Goal: Task Accomplishment & Management: Use online tool/utility

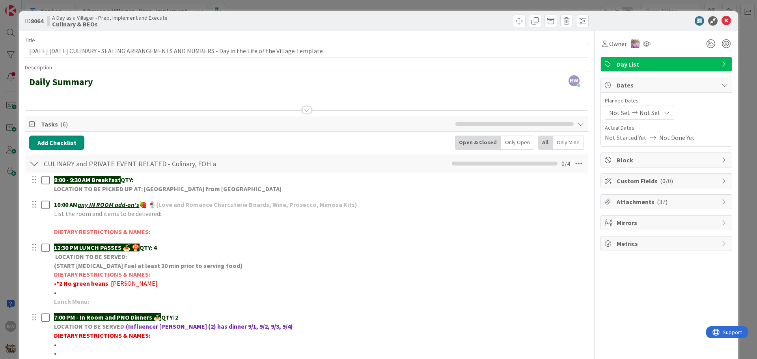
scroll to position [118, 0]
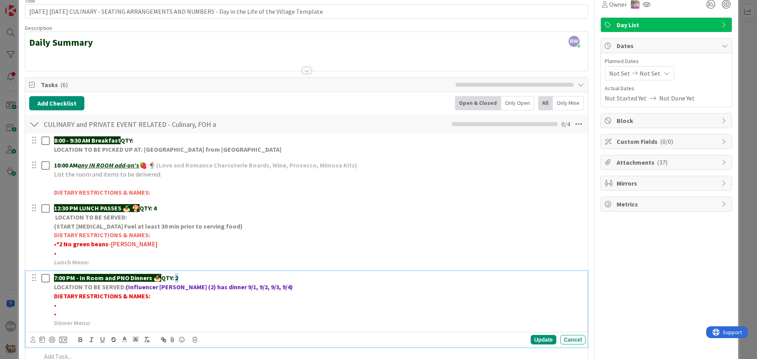
drag, startPoint x: 182, startPoint y: 275, endPoint x: 178, endPoint y: 277, distance: 4.2
click at [178, 277] on p "7:00 PM - In Room and PNO Dinners 🍝 QTY: 2" at bounding box center [318, 278] width 528 height 9
click at [541, 337] on div "Update" at bounding box center [544, 339] width 26 height 9
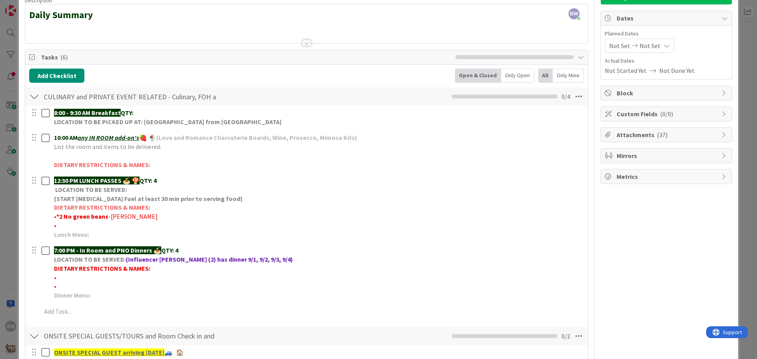
scroll to position [0, 0]
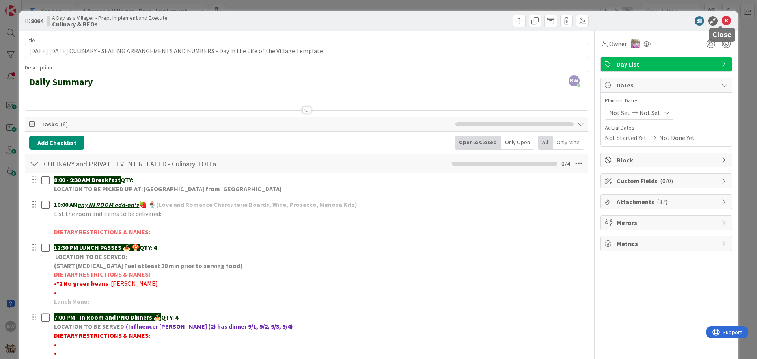
click at [721, 20] on icon at bounding box center [725, 20] width 9 height 9
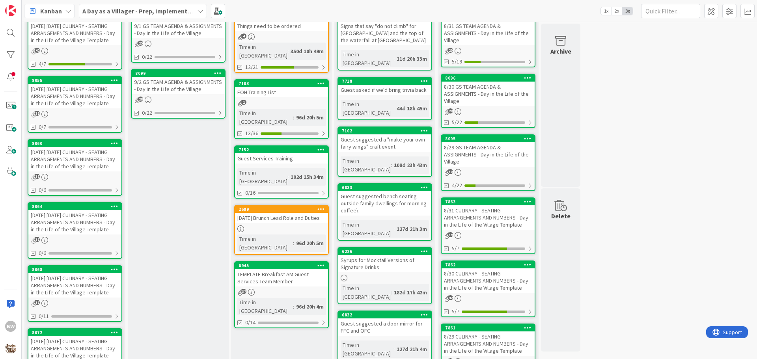
scroll to position [158, 0]
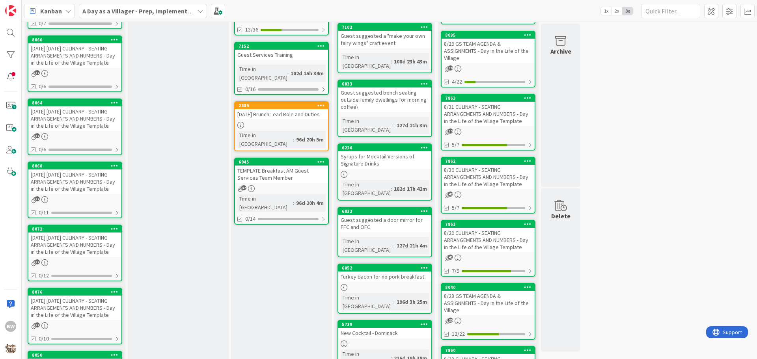
click at [73, 170] on div "8068" at bounding box center [74, 165] width 93 height 7
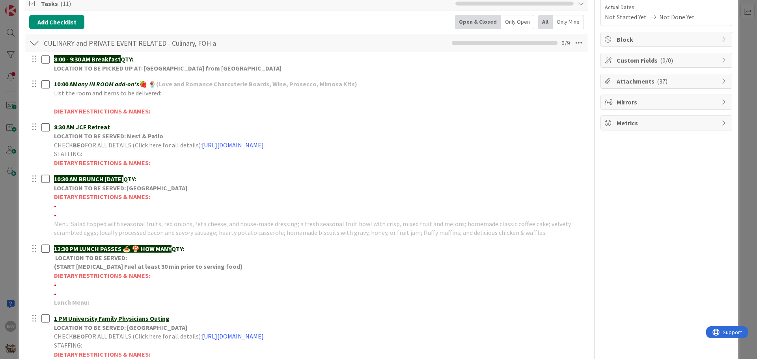
scroll to position [118, 0]
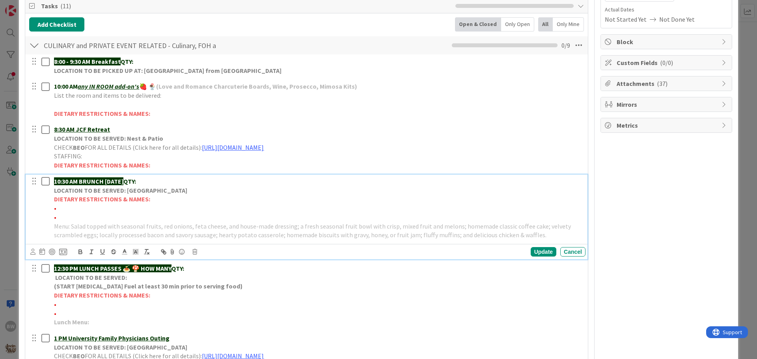
click at [112, 196] on strong "DIETARY RESTRICTIONS & NAMES:" at bounding box center [102, 199] width 96 height 8
click at [196, 255] on div "Update Cancel" at bounding box center [307, 251] width 555 height 11
click at [112, 192] on strong "LOCATION TO BE SERVED: [GEOGRAPHIC_DATA]" at bounding box center [120, 190] width 133 height 8
click at [194, 252] on icon at bounding box center [194, 252] width 5 height 6
click at [218, 281] on div "Delete" at bounding box center [214, 285] width 29 height 14
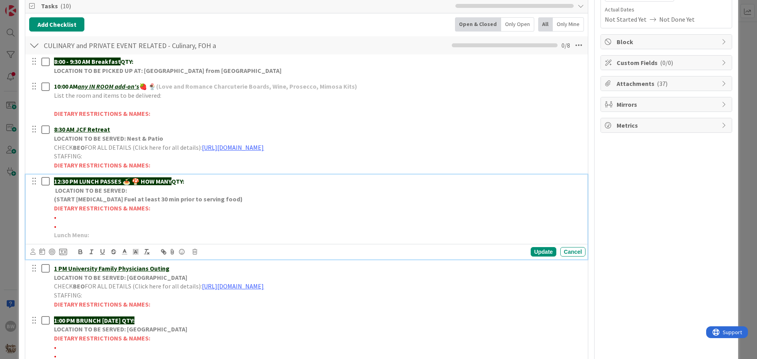
drag, startPoint x: 143, startPoint y: 179, endPoint x: 176, endPoint y: 181, distance: 33.5
click at [176, 181] on p "12:30 PM LUNCH PASSES 🍝 🍄 HOW MANY QTY:" at bounding box center [318, 181] width 528 height 9
click at [541, 250] on div "Update" at bounding box center [544, 251] width 26 height 9
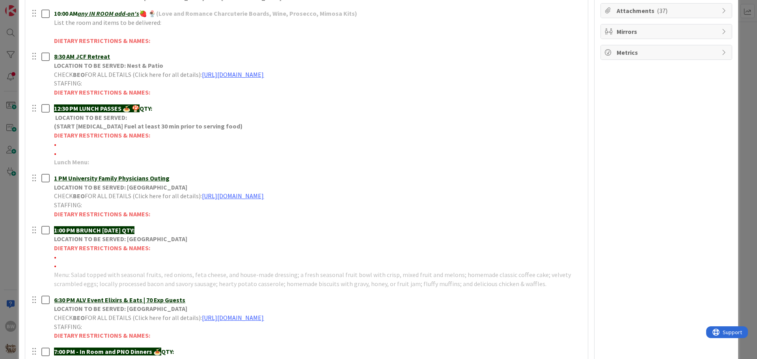
scroll to position [197, 0]
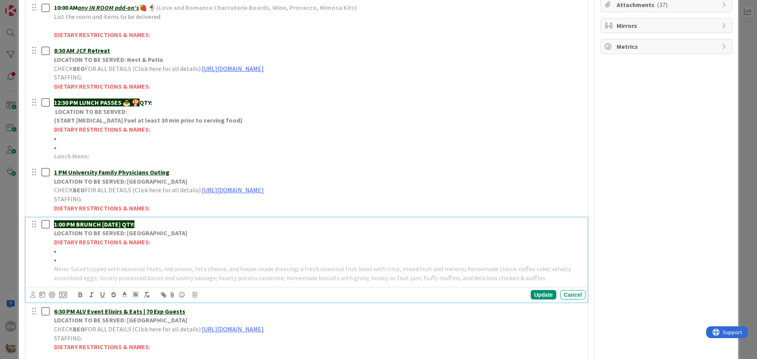
click at [117, 235] on strong "LOCATION TO BE SERVED: [GEOGRAPHIC_DATA]" at bounding box center [120, 233] width 133 height 8
click at [196, 294] on icon at bounding box center [194, 295] width 5 height 6
click at [214, 328] on div "Delete" at bounding box center [214, 328] width 29 height 14
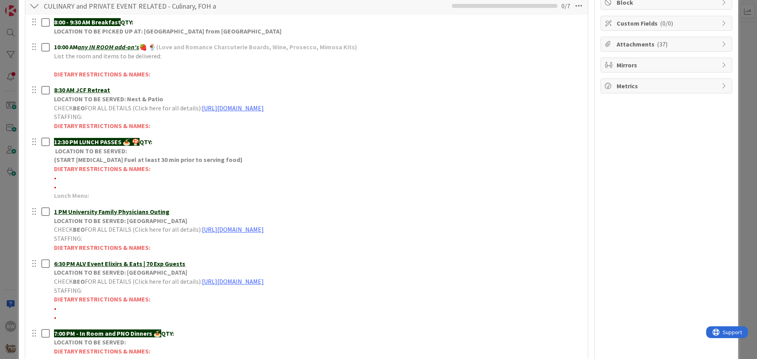
scroll to position [118, 0]
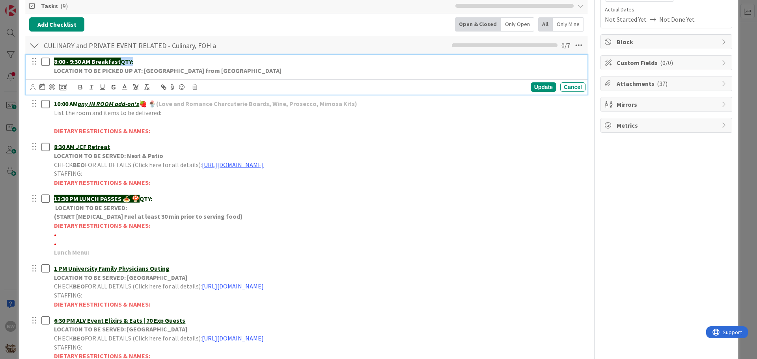
drag, startPoint x: 122, startPoint y: 60, endPoint x: 133, endPoint y: 59, distance: 11.1
click at [133, 59] on strong "QTY:" at bounding box center [127, 62] width 13 height 8
copy strong "QTY:"
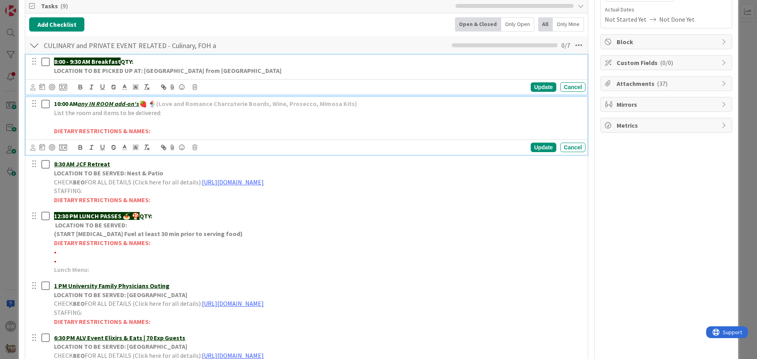
click at [363, 102] on p "10:00 AM any IN ROOM add-on's 🍓 🍨 (Love and Romance Charcuterie Boards, Wine, P…" at bounding box center [318, 103] width 528 height 9
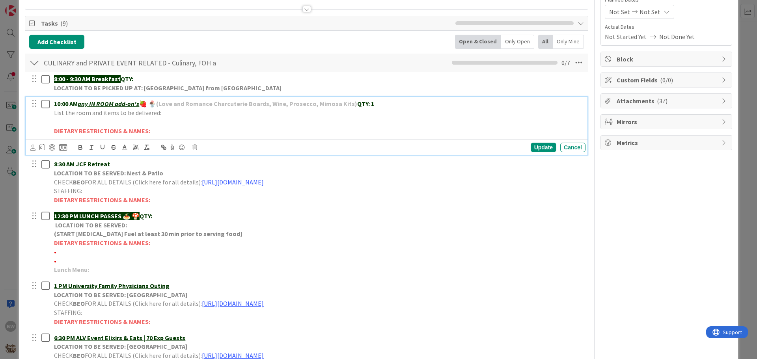
click at [168, 113] on p "List the room and items to be delivered:" at bounding box center [318, 112] width 528 height 9
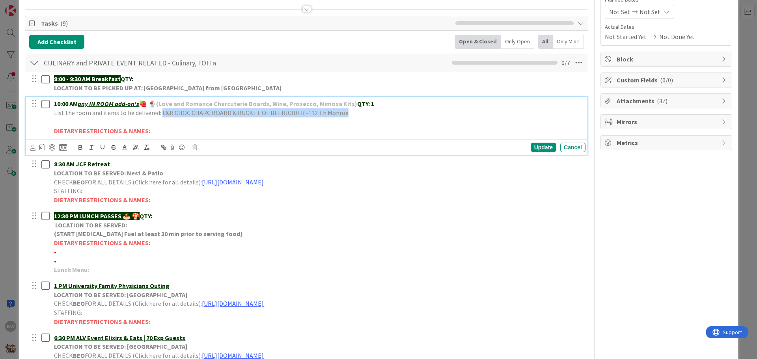
drag, startPoint x: 341, startPoint y: 113, endPoint x: 159, endPoint y: 112, distance: 182.1
click at [159, 112] on p "List the room and items to be delivered: L&R CHOC CHARC BOARD & BUCKET OF BEER/…" at bounding box center [318, 112] width 528 height 9
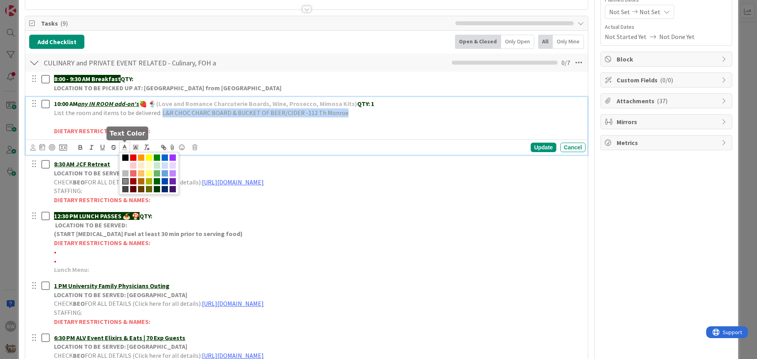
click at [127, 148] on icon at bounding box center [124, 147] width 7 height 7
click at [158, 189] on span at bounding box center [157, 189] width 6 height 6
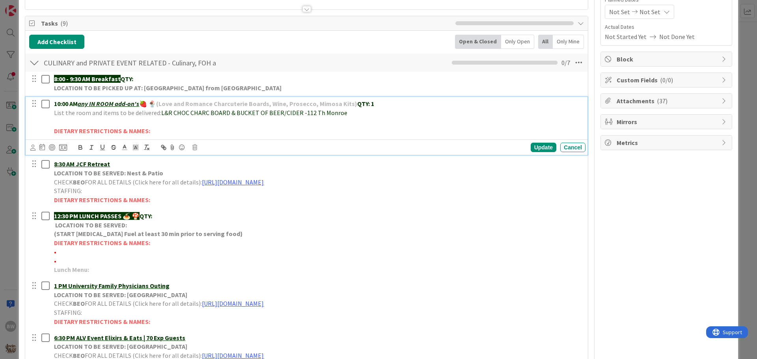
click at [238, 142] on div "Update Cancel" at bounding box center [307, 147] width 562 height 15
click at [305, 123] on p at bounding box center [318, 121] width 528 height 9
drag, startPoint x: 297, startPoint y: 112, endPoint x: 160, endPoint y: 113, distance: 136.8
click at [161, 113] on span "L&R CHOC CHARC BOARD & BUCKET OF BEER/CIDER -112 Th Monroe" at bounding box center [254, 113] width 186 height 8
click at [79, 147] on icon "button" at bounding box center [80, 146] width 3 height 2
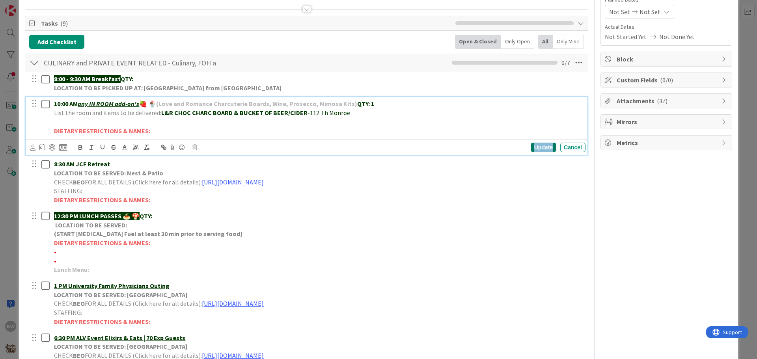
click at [536, 147] on div "Update" at bounding box center [544, 147] width 26 height 9
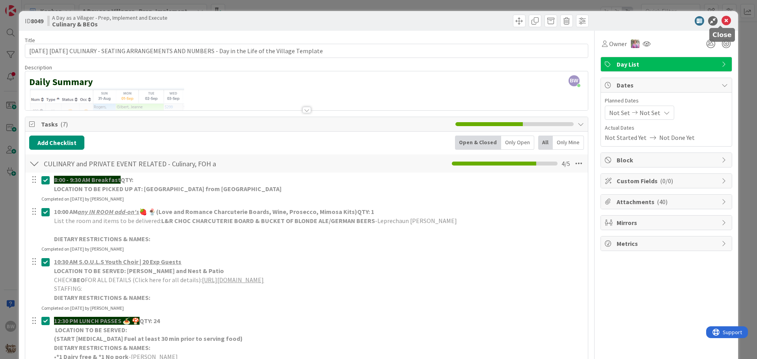
click at [723, 20] on icon at bounding box center [725, 20] width 9 height 9
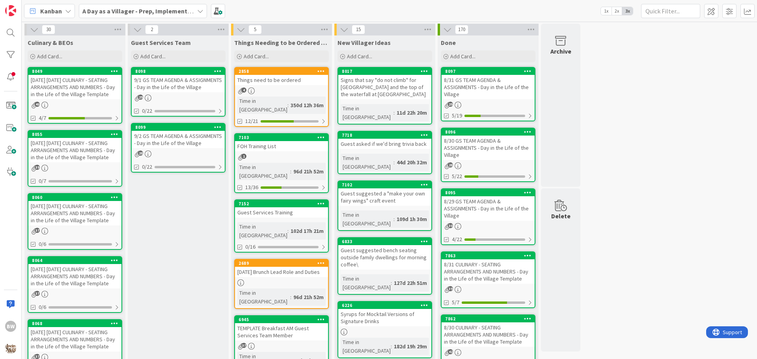
click at [66, 200] on div "8060" at bounding box center [76, 198] width 89 height 6
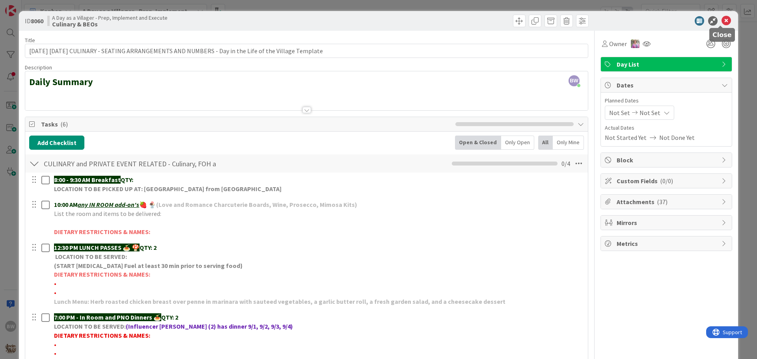
click at [721, 20] on icon at bounding box center [725, 20] width 9 height 9
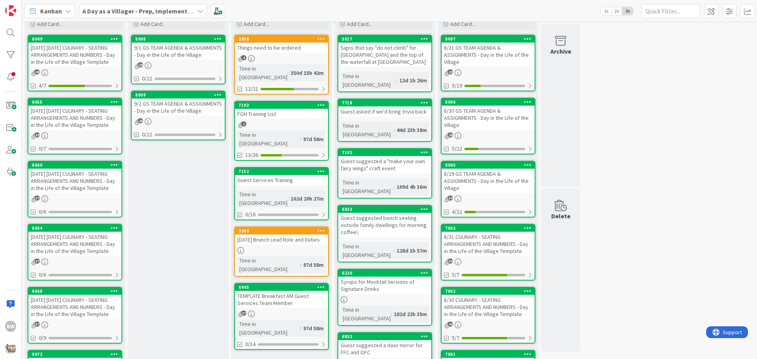
scroll to position [79, 0]
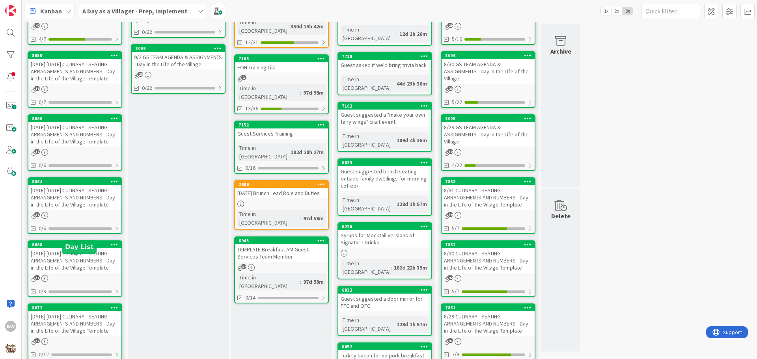
click at [63, 248] on div "8068" at bounding box center [76, 245] width 89 height 6
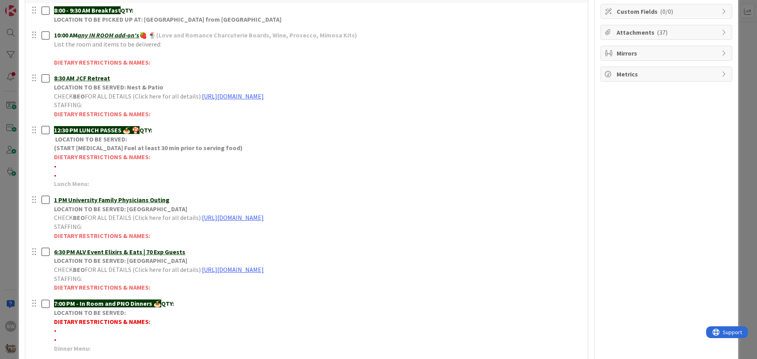
scroll to position [237, 0]
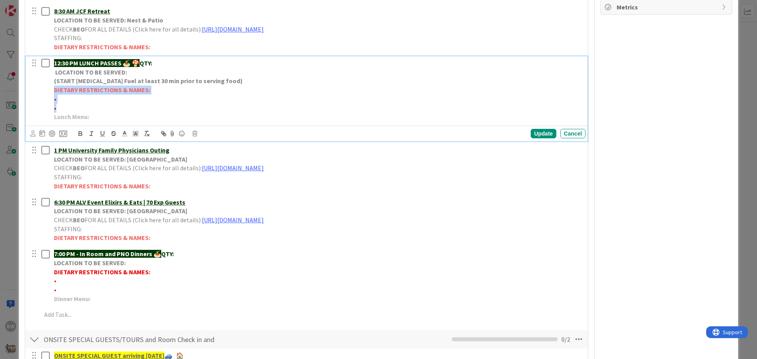
drag, startPoint x: 54, startPoint y: 89, endPoint x: 168, endPoint y: 106, distance: 114.4
click at [168, 106] on div "12:30 PM LUNCH PASSES 🍝 🍄 QTY: LOCATION TO BE SERVED: (START Chafing Fuel at le…" at bounding box center [318, 89] width 535 height 67
copy div "DIETARY RESTRICTIONS & NAMES: • •"
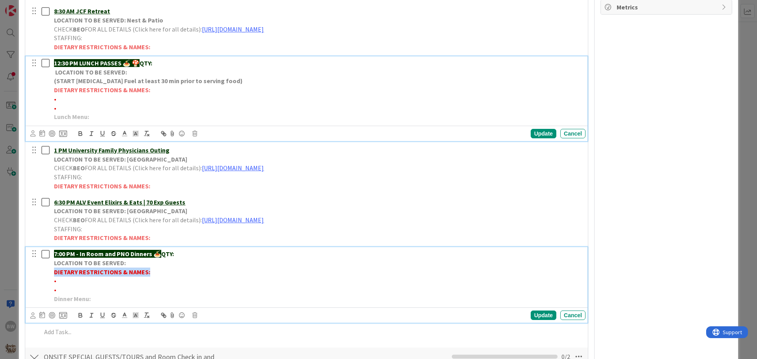
drag, startPoint x: 54, startPoint y: 273, endPoint x: 158, endPoint y: 269, distance: 104.2
click at [158, 269] on p "DIETARY RESTRICTIONS & NAMES:" at bounding box center [318, 272] width 528 height 9
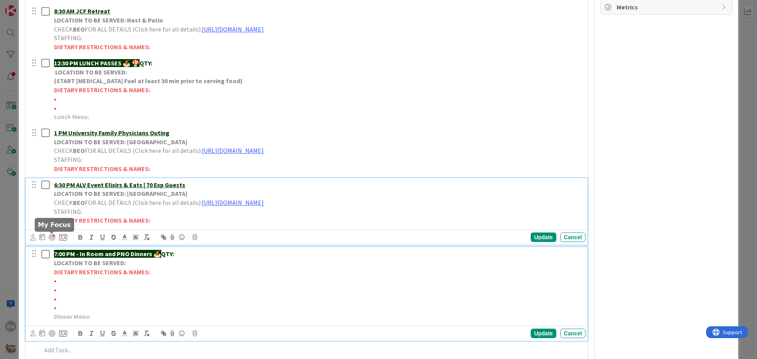
click at [54, 238] on div "6:30 PM ALV Event Elixirs & Eats | 70 Exp Guests LOCATION TO BE SERVED: Village…" at bounding box center [307, 211] width 562 height 67
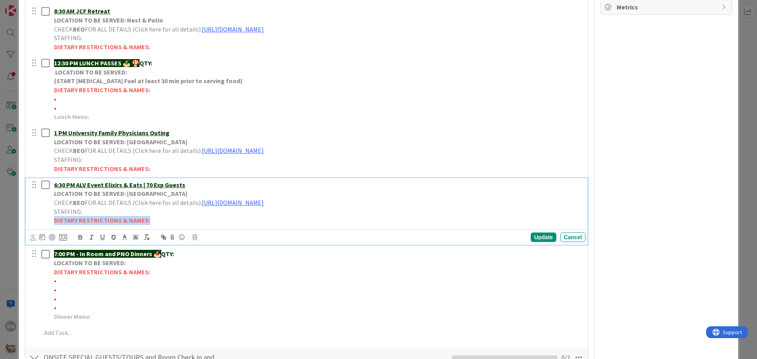
drag, startPoint x: 55, startPoint y: 220, endPoint x: 147, endPoint y: 223, distance: 92.3
click at [147, 223] on strong "DIETARY RESTRICTIONS & NAMES:" at bounding box center [102, 220] width 96 height 8
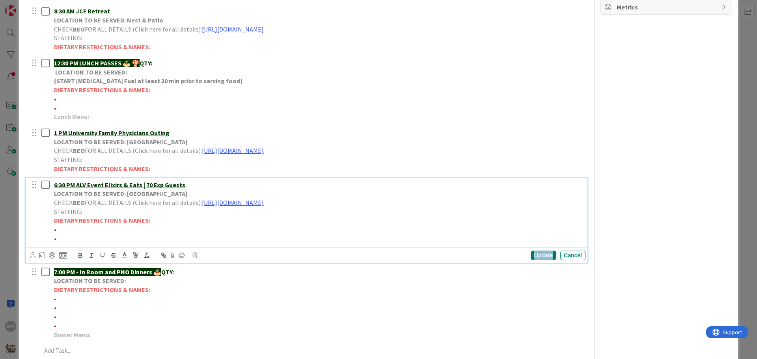
click at [531, 256] on div "Update" at bounding box center [544, 255] width 26 height 9
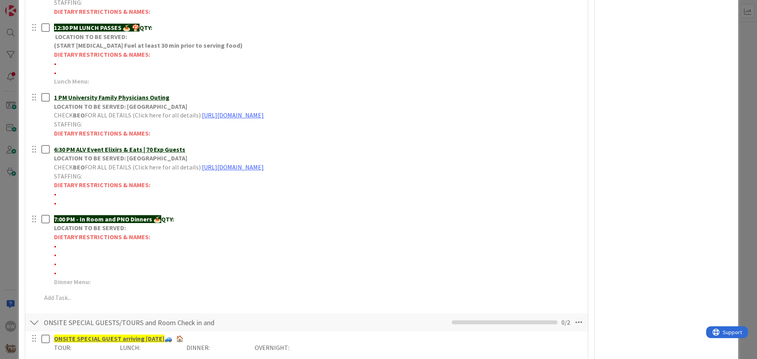
scroll to position [276, 0]
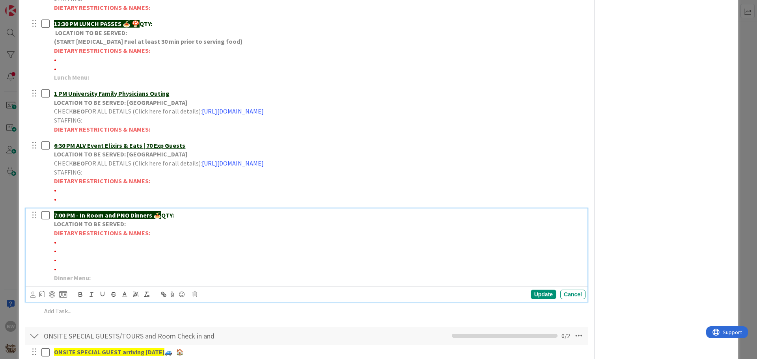
click at [61, 244] on p "•" at bounding box center [318, 242] width 528 height 9
drag, startPoint x: 92, startPoint y: 242, endPoint x: 57, endPoint y: 242, distance: 34.7
click at [57, 242] on span "•*1 Gluten free-MALIN" at bounding box center [84, 242] width 60 height 8
click at [82, 293] on icon "button" at bounding box center [80, 293] width 3 height 2
click at [173, 261] on p "•" at bounding box center [318, 259] width 528 height 9
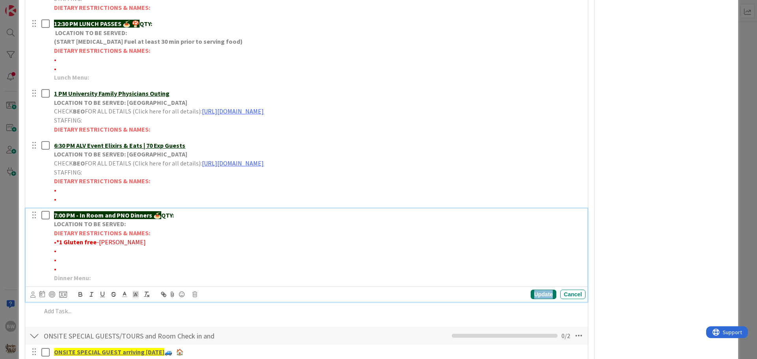
click at [536, 295] on div "Update" at bounding box center [544, 294] width 26 height 9
drag, startPoint x: 57, startPoint y: 241, endPoint x: 120, endPoint y: 246, distance: 63.6
click at [120, 246] on p "• *1 Gluten free -MALIN" at bounding box center [318, 242] width 528 height 9
copy p "*1 Gluten free -MALIN"
click at [58, 252] on p "•" at bounding box center [318, 250] width 528 height 9
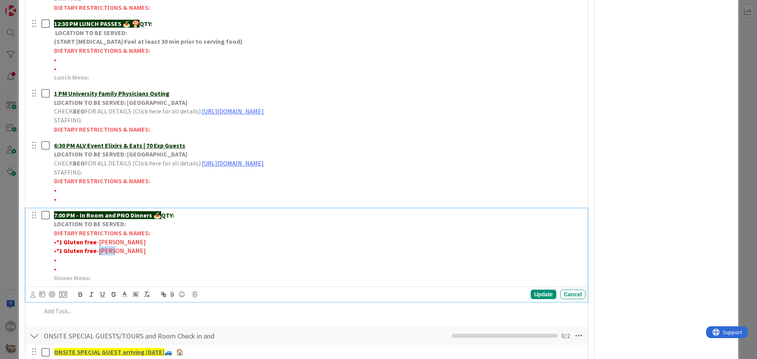
drag, startPoint x: 98, startPoint y: 250, endPoint x: 114, endPoint y: 250, distance: 16.2
click at [114, 250] on p "• *1 Gluten free -MALIN" at bounding box center [318, 250] width 528 height 9
click at [540, 295] on div "Update" at bounding box center [544, 294] width 26 height 9
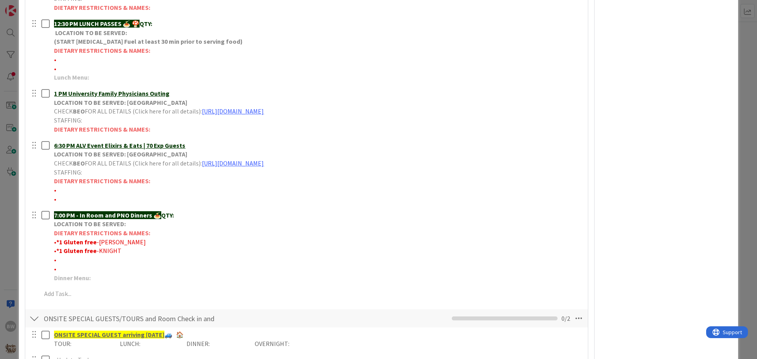
scroll to position [79, 0]
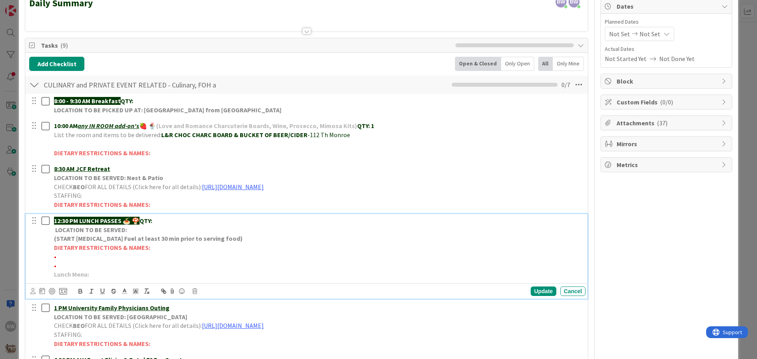
click at [161, 217] on p "12:30 PM LUNCH PASSES 🍝 🍄 QTY:" at bounding box center [318, 220] width 528 height 9
click at [61, 257] on p "•" at bounding box center [318, 256] width 528 height 9
drag, startPoint x: 93, startPoint y: 255, endPoint x: 56, endPoint y: 254, distance: 36.7
click at [56, 254] on span "•*2 Gluten free-FELMER" at bounding box center [86, 257] width 65 height 8
click at [78, 290] on icon "button" at bounding box center [80, 291] width 7 height 7
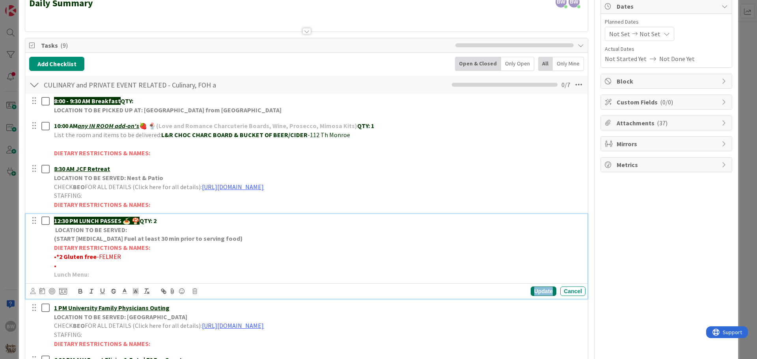
click at [540, 292] on div "Update" at bounding box center [544, 291] width 26 height 9
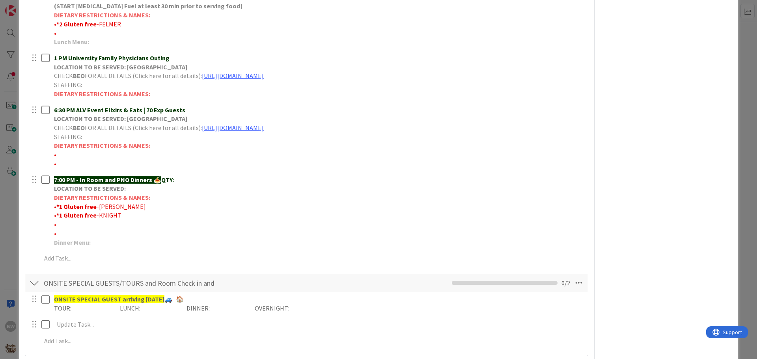
scroll to position [315, 0]
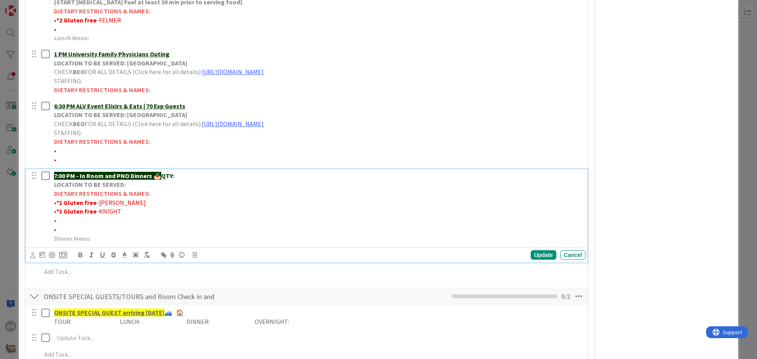
click at [199, 169] on div "7:00 PM - In Room and PNO Dinners 🍝 QTY: LOCATION TO BE SERVED: DIETARY RESTRIC…" at bounding box center [318, 207] width 535 height 76
click at [531, 256] on div "Update" at bounding box center [544, 254] width 26 height 9
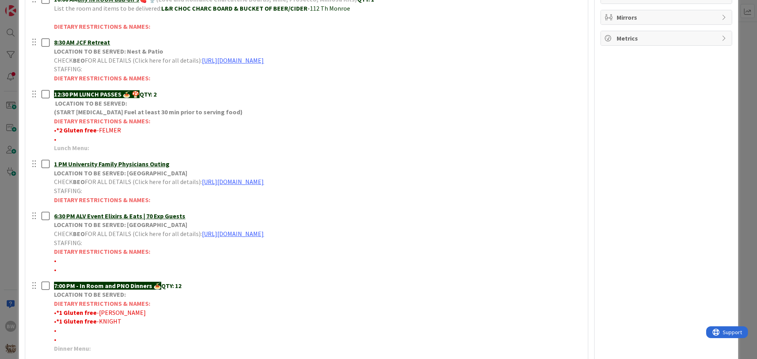
scroll to position [197, 0]
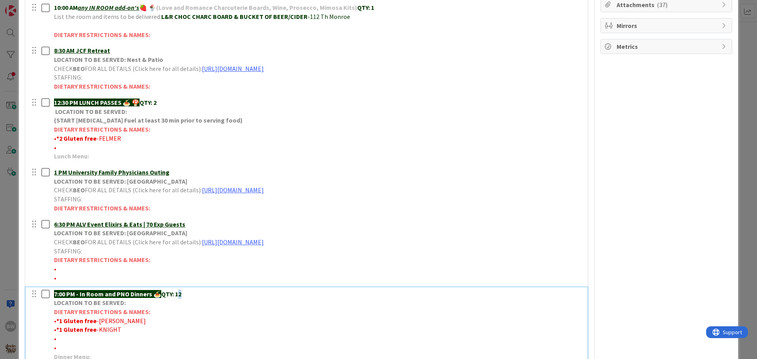
click at [181, 294] on p "7:00 PM - In Room and PNO Dinners 🍝 QTY: 12" at bounding box center [318, 294] width 528 height 9
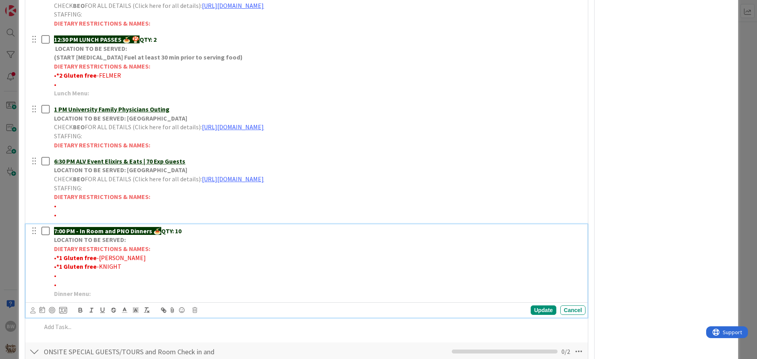
scroll to position [276, 0]
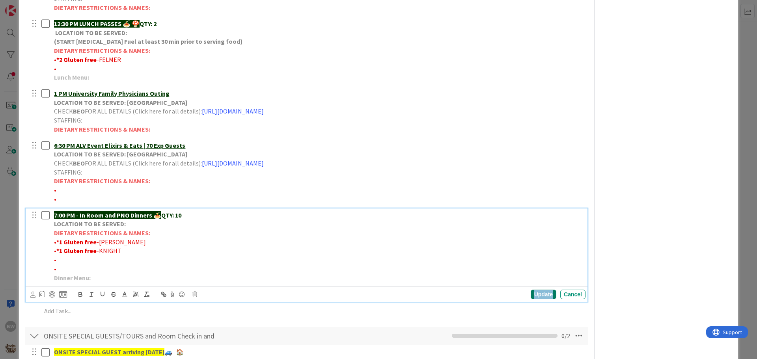
click at [536, 292] on div "Update" at bounding box center [544, 294] width 26 height 9
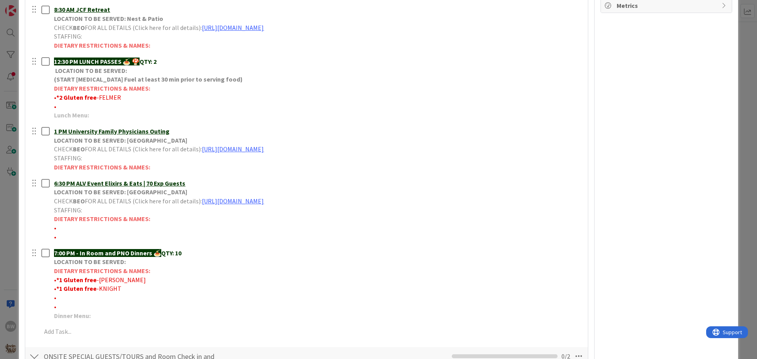
scroll to position [197, 0]
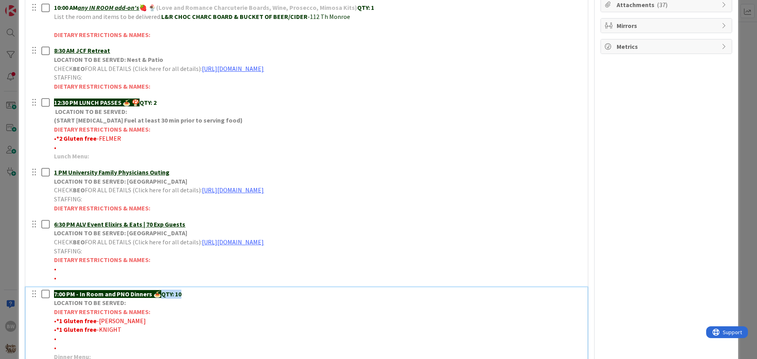
drag, startPoint x: 164, startPoint y: 294, endPoint x: 191, endPoint y: 294, distance: 26.8
click at [191, 294] on p "7:00 PM - In Room and PNO Dinners 🍝 QTY: 10" at bounding box center [318, 294] width 528 height 9
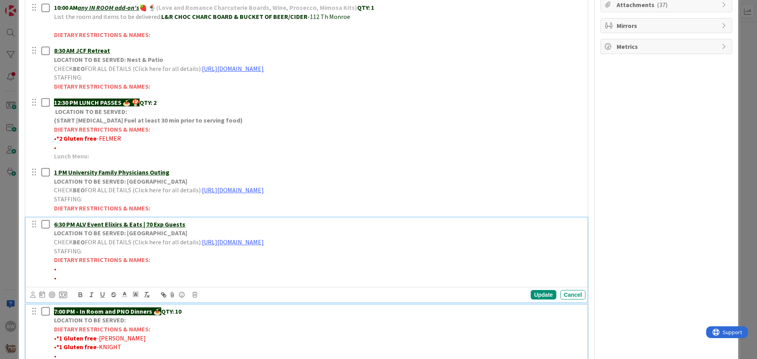
click at [194, 223] on p "6:30 PM ALV Event Elixirs & Eats | 70 Exp Guests" at bounding box center [318, 224] width 528 height 9
drag, startPoint x: 210, startPoint y: 224, endPoint x: 202, endPoint y: 222, distance: 8.0
click at [202, 222] on p "6:30 PM ALV Event Elixirs & Eats | 70 Exp Guests | QTY: 10" at bounding box center [318, 224] width 528 height 9
click at [537, 296] on div "Update" at bounding box center [544, 294] width 26 height 9
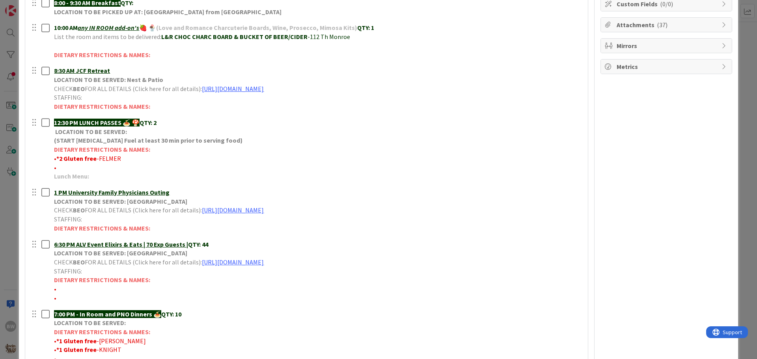
scroll to position [158, 0]
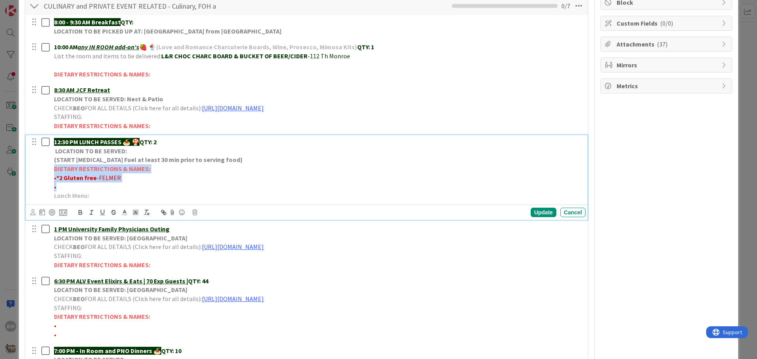
drag, startPoint x: 52, startPoint y: 169, endPoint x: 156, endPoint y: 183, distance: 105.9
click at [156, 183] on div "12:30 PM LUNCH PASSES 🍝 🍄 QTY: 2 LOCATION TO BE SERVED: (START Chafing Fuel at …" at bounding box center [318, 168] width 535 height 67
copy div "DIETARY RESTRICTIONS & NAMES: • *2 Gluten free -FELMER •"
click at [323, 162] on p "(START [MEDICAL_DATA] Fuel at least 30 min prior to serving food}" at bounding box center [318, 159] width 528 height 9
click at [535, 213] on div "Update" at bounding box center [544, 212] width 26 height 9
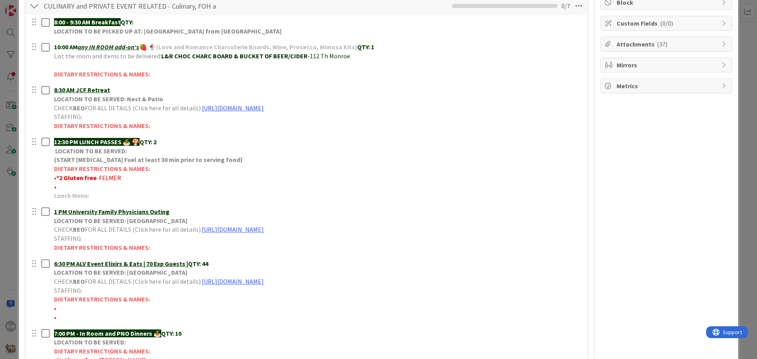
scroll to position [237, 0]
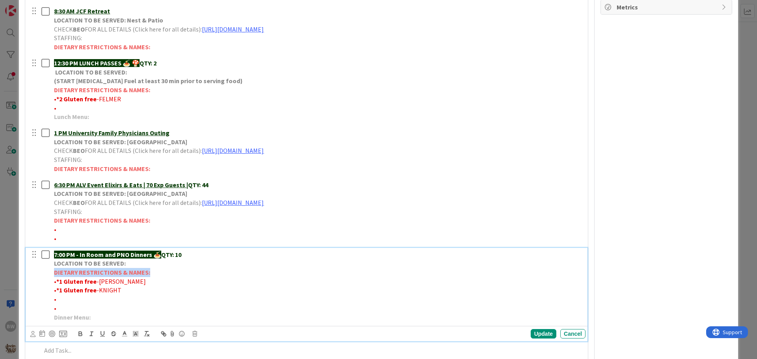
drag, startPoint x: 55, startPoint y: 272, endPoint x: 147, endPoint y: 272, distance: 92.2
click at [147, 272] on strong "DIETARY RESTRICTIONS & NAMES:" at bounding box center [102, 272] width 96 height 8
click at [494, 314] on p "Dinner Menu:" at bounding box center [318, 317] width 528 height 9
click at [535, 332] on div "Update" at bounding box center [544, 333] width 26 height 9
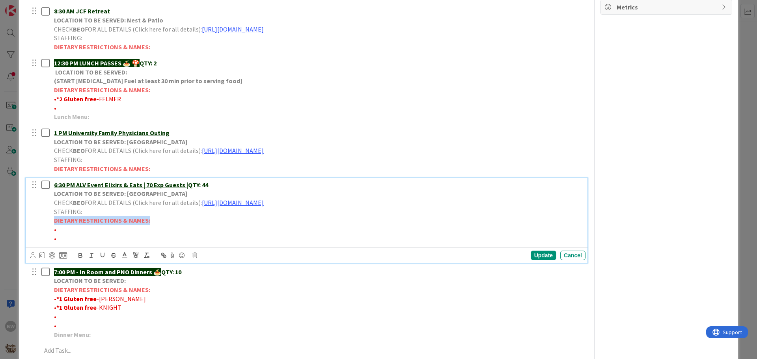
drag, startPoint x: 54, startPoint y: 221, endPoint x: 154, endPoint y: 218, distance: 99.4
click at [154, 218] on p "DIETARY RESTRICTIONS & NAMES:" at bounding box center [318, 220] width 528 height 9
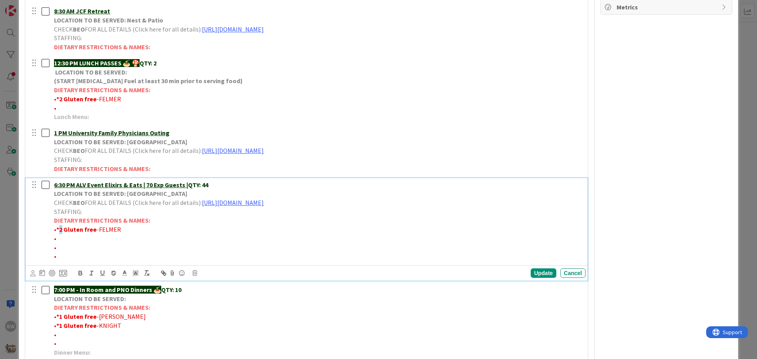
click at [61, 228] on strong "*2 Gluten free" at bounding box center [76, 229] width 40 height 8
drag, startPoint x: 63, startPoint y: 230, endPoint x: 95, endPoint y: 232, distance: 32.0
click at [95, 232] on p "• *1 Gluten free -FELMER" at bounding box center [318, 229] width 528 height 9
drag, startPoint x: 122, startPoint y: 229, endPoint x: 148, endPoint y: 229, distance: 26.4
click at [148, 229] on p "• *1 No balsamic vinegar -FELMER" at bounding box center [318, 229] width 528 height 9
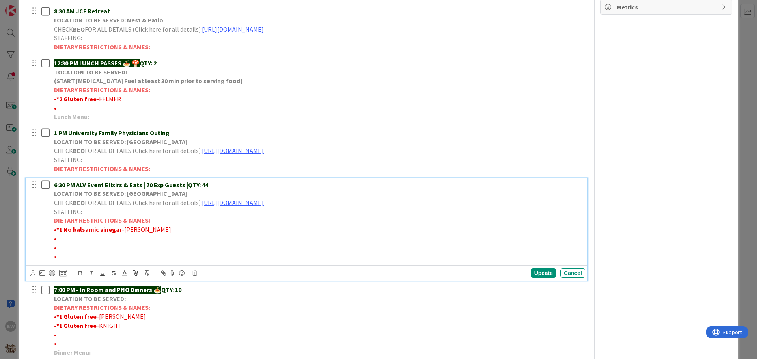
click at [59, 239] on p "•" at bounding box center [318, 238] width 528 height 9
drag, startPoint x: 102, startPoint y: 238, endPoint x: 56, endPoint y: 240, distance: 46.6
click at [56, 240] on span "•*2 No mushrooms-GOODEIN" at bounding box center [94, 239] width 80 height 8
click at [80, 273] on icon "button" at bounding box center [80, 274] width 3 height 2
click at [540, 274] on div "Update" at bounding box center [544, 272] width 26 height 9
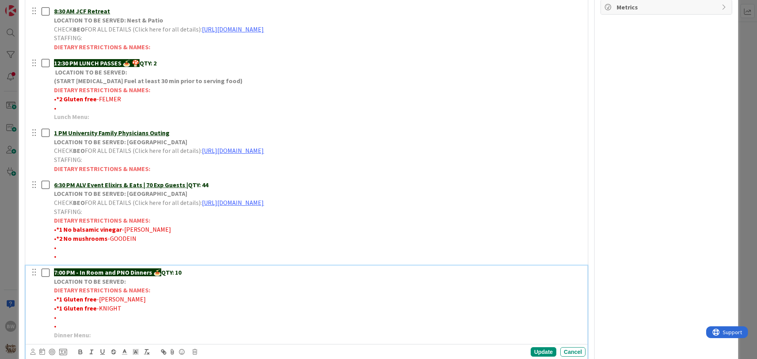
click at [57, 316] on p "•" at bounding box center [318, 317] width 528 height 9
drag, startPoint x: 205, startPoint y: 318, endPoint x: 56, endPoint y: 313, distance: 148.3
click at [56, 313] on p "•*1 No cheese & *1 No cheese/black pepper/spicy peppers-LILLYWHITE" at bounding box center [318, 317] width 528 height 9
click at [78, 352] on icon "button" at bounding box center [80, 351] width 7 height 7
click at [538, 350] on div "Update" at bounding box center [544, 351] width 26 height 9
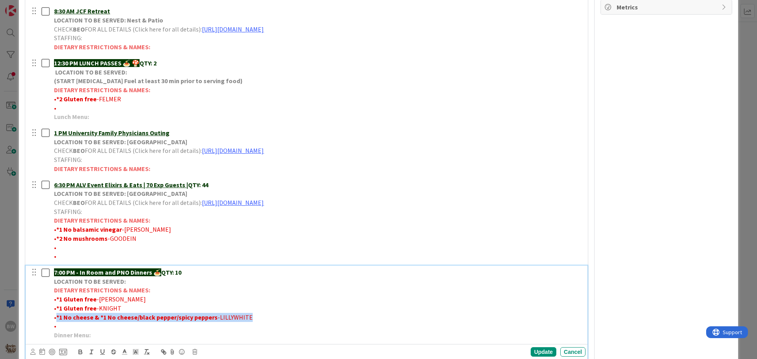
drag, startPoint x: 250, startPoint y: 319, endPoint x: 57, endPoint y: 317, distance: 193.2
click at [57, 317] on p "• *1 No cheese & *1 No cheese/black pepper/spicy peppers -LILLYWHITE" at bounding box center [318, 317] width 528 height 9
click at [535, 352] on div "Update" at bounding box center [544, 351] width 26 height 9
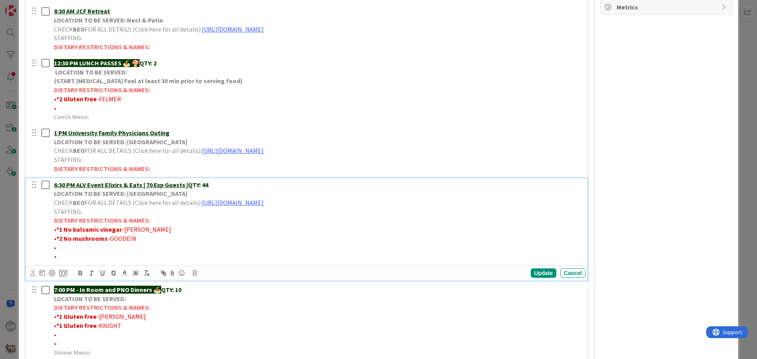
click at [56, 245] on span "•" at bounding box center [55, 248] width 2 height 8
click at [539, 272] on div "Update" at bounding box center [544, 272] width 26 height 9
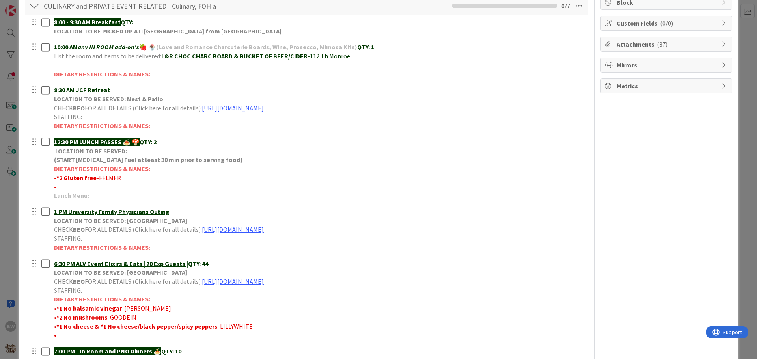
scroll to position [0, 0]
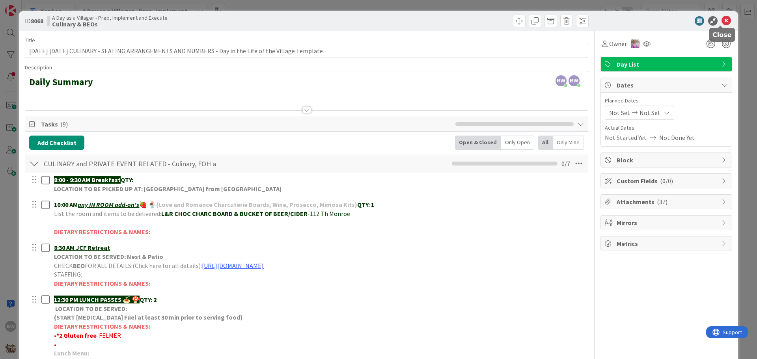
click at [721, 21] on icon at bounding box center [725, 20] width 9 height 9
